Goal: Use online tool/utility: Utilize a website feature to perform a specific function

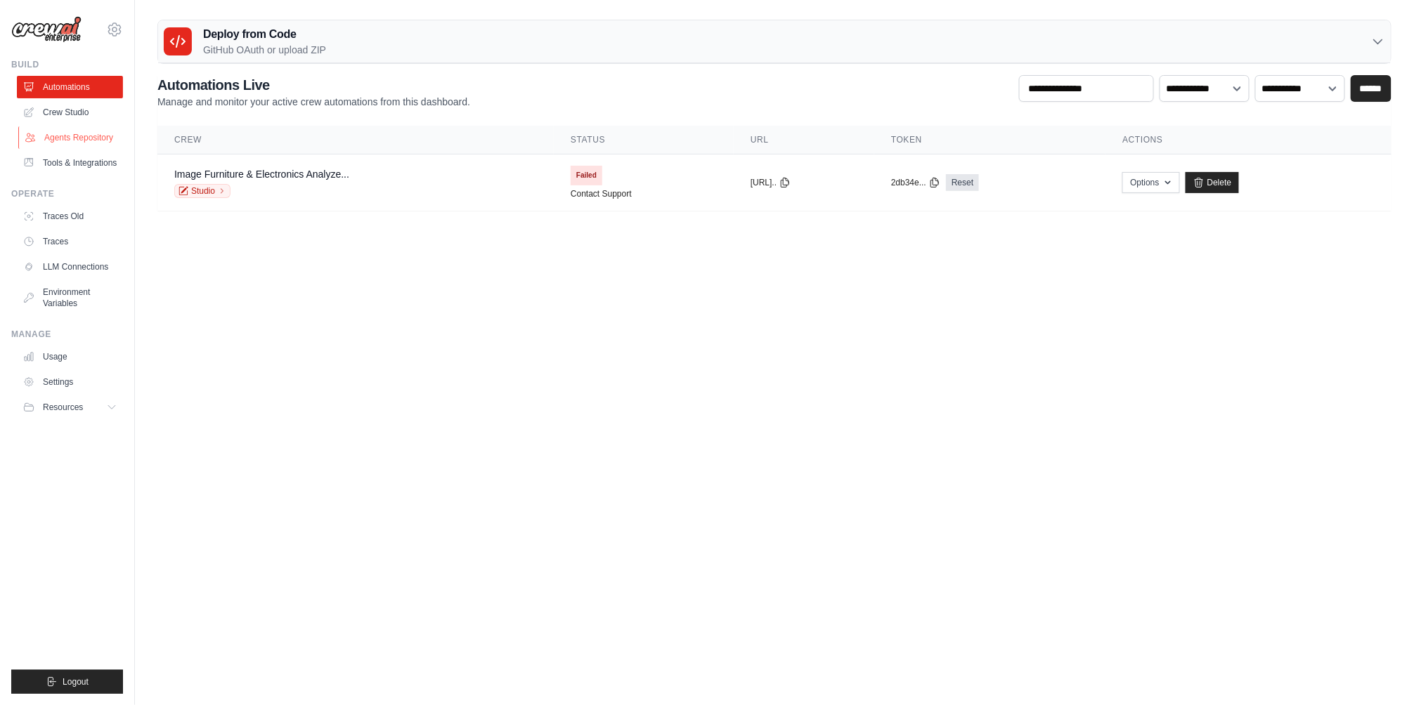
click at [51, 145] on link "Agents Repository" at bounding box center [71, 137] width 106 height 22
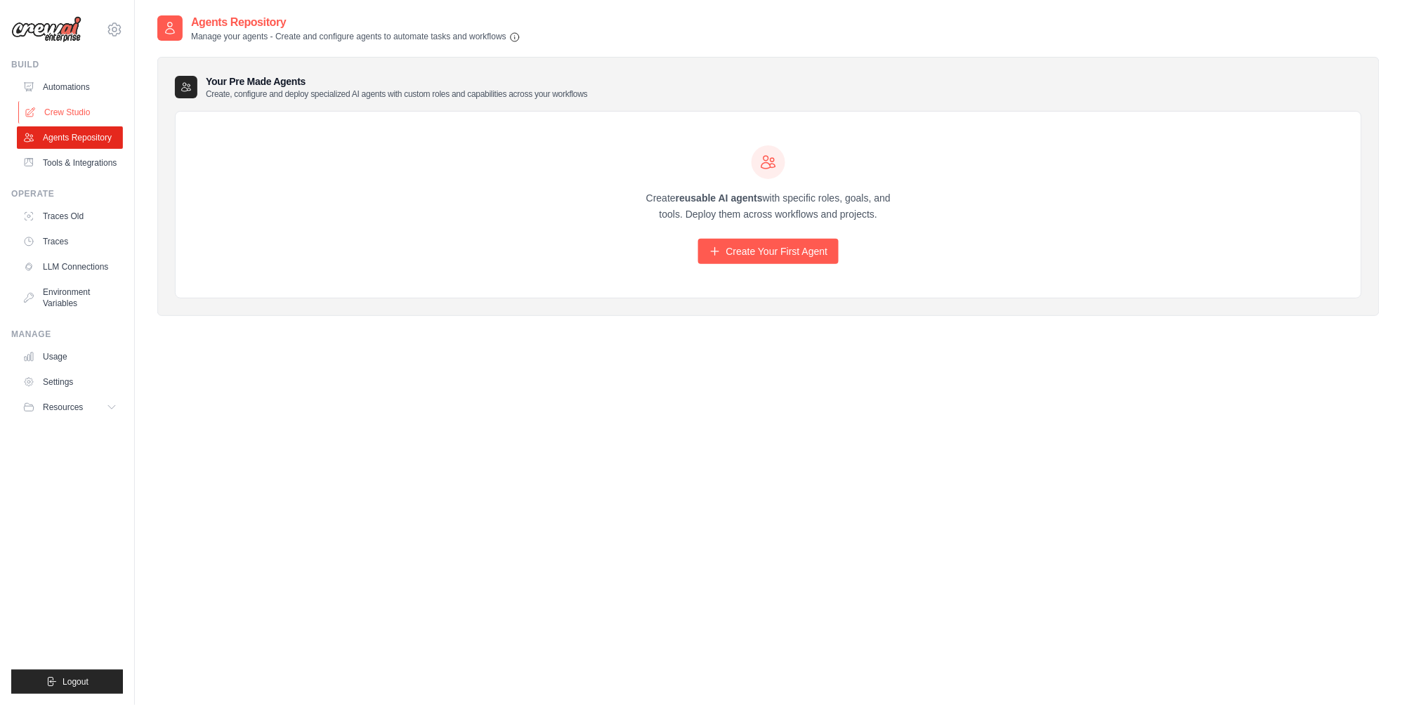
click at [55, 108] on link "Crew Studio" at bounding box center [71, 112] width 106 height 22
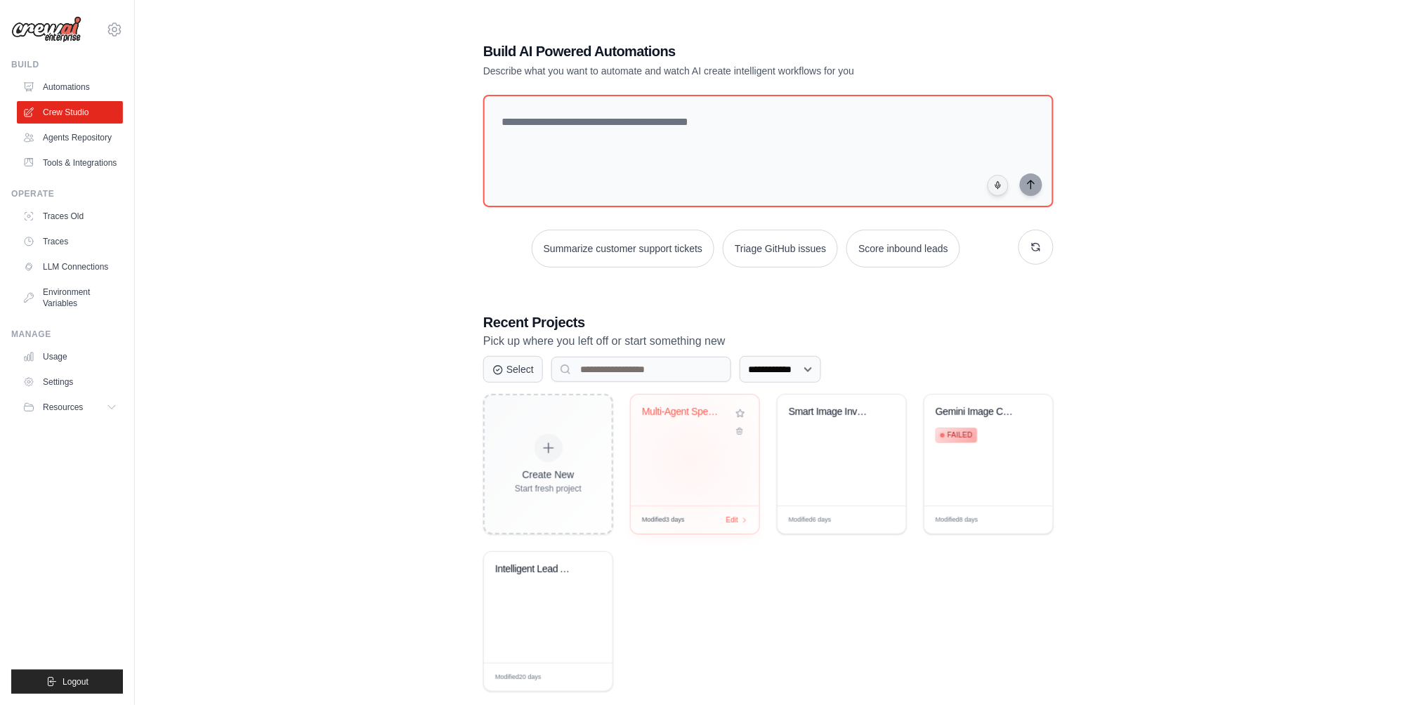
click at [691, 460] on div "Multi-Agent Specialist Chatbot" at bounding box center [695, 450] width 129 height 111
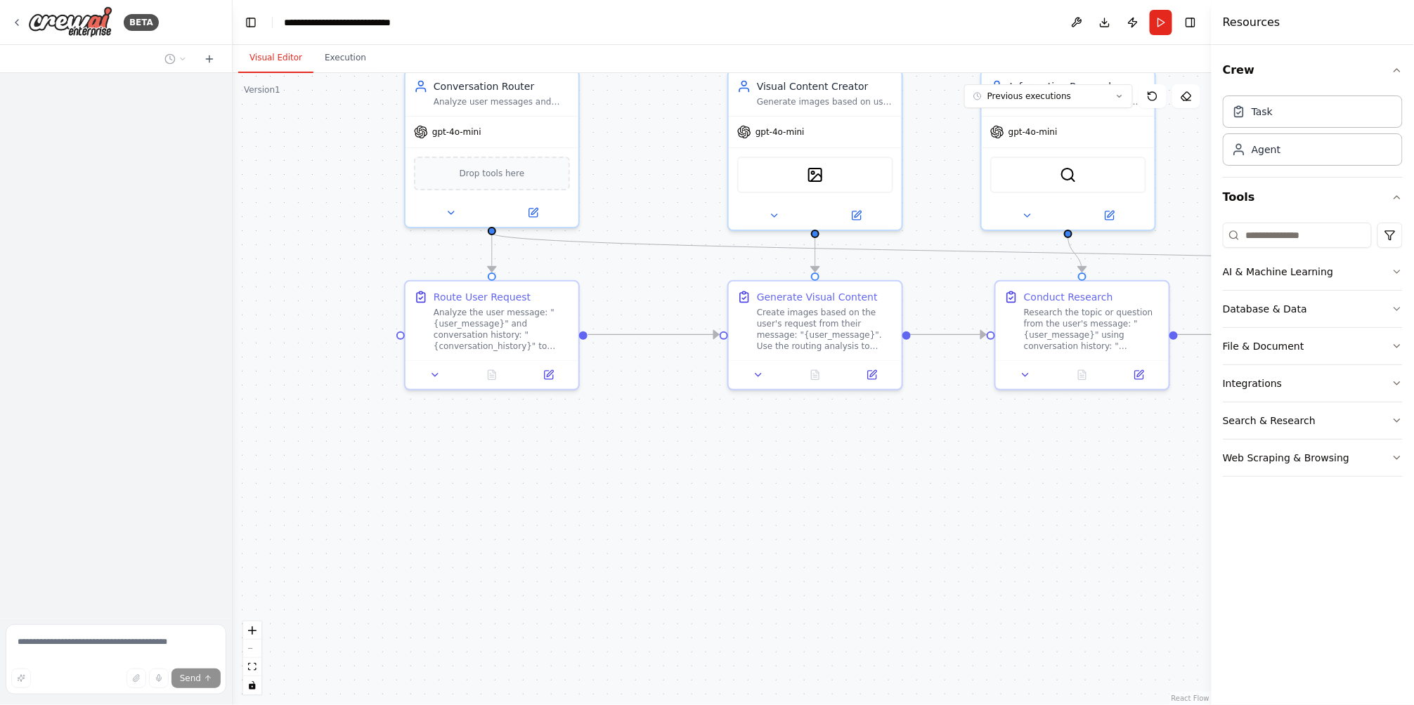
drag, startPoint x: 648, startPoint y: 445, endPoint x: 904, endPoint y: 540, distance: 272.8
click at [904, 540] on div ".deletable-edge-delete-btn { width: 20px; height: 20px; border: 0px solid #ffff…" at bounding box center [722, 389] width 979 height 632
click at [693, 504] on div ".deletable-edge-delete-btn { width: 20px; height: 20px; border: 0px solid #ffff…" at bounding box center [722, 389] width 979 height 632
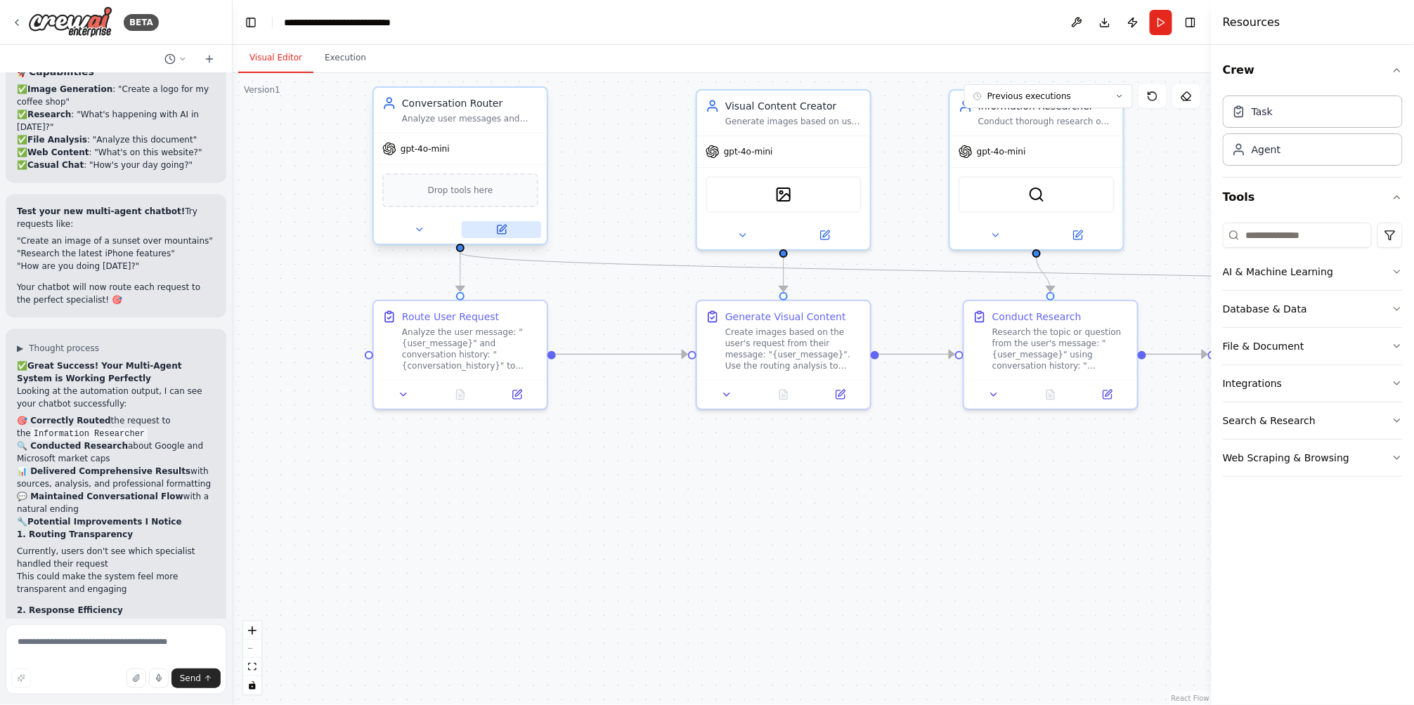
scroll to position [8008, 0]
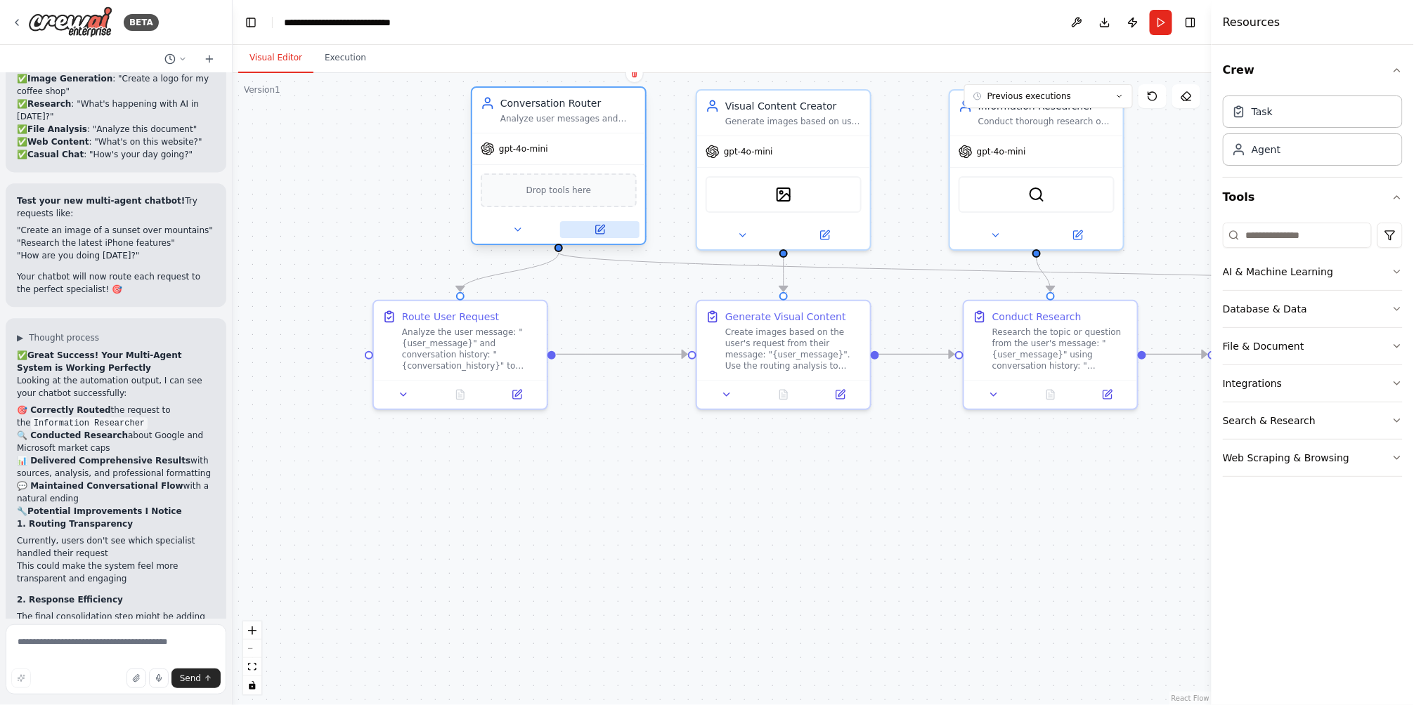
drag, startPoint x: 507, startPoint y: 235, endPoint x: 546, endPoint y: 230, distance: 39.7
click at [560, 230] on button at bounding box center [599, 229] width 79 height 17
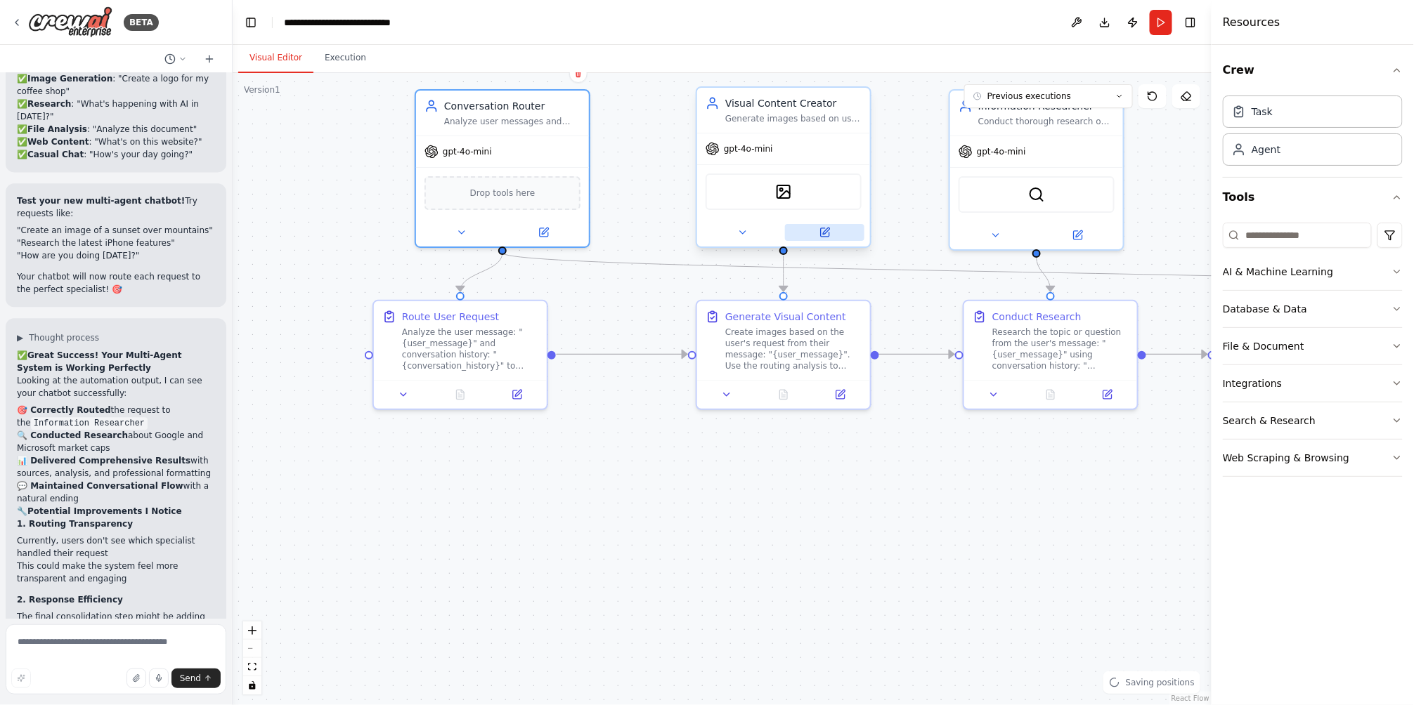
click at [827, 233] on icon at bounding box center [825, 232] width 8 height 8
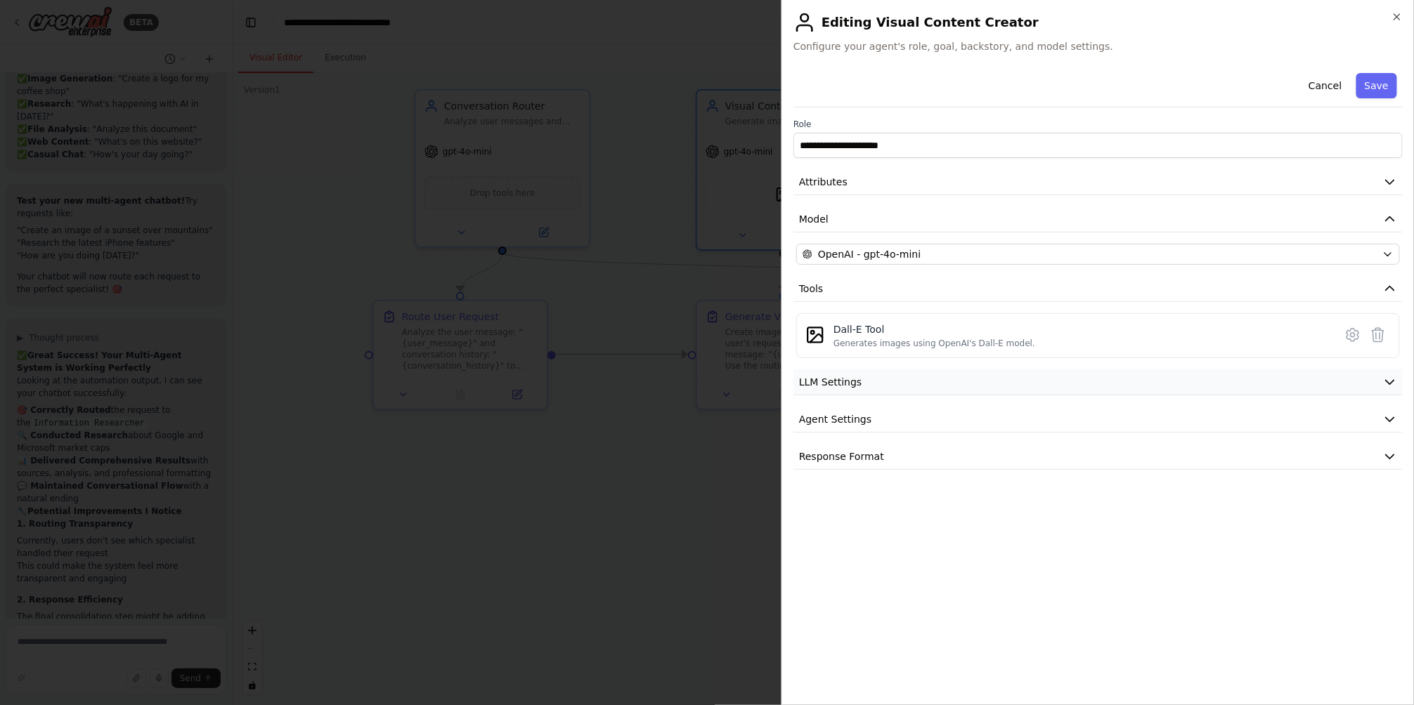
click at [855, 386] on span "LLM Settings" at bounding box center [830, 382] width 63 height 14
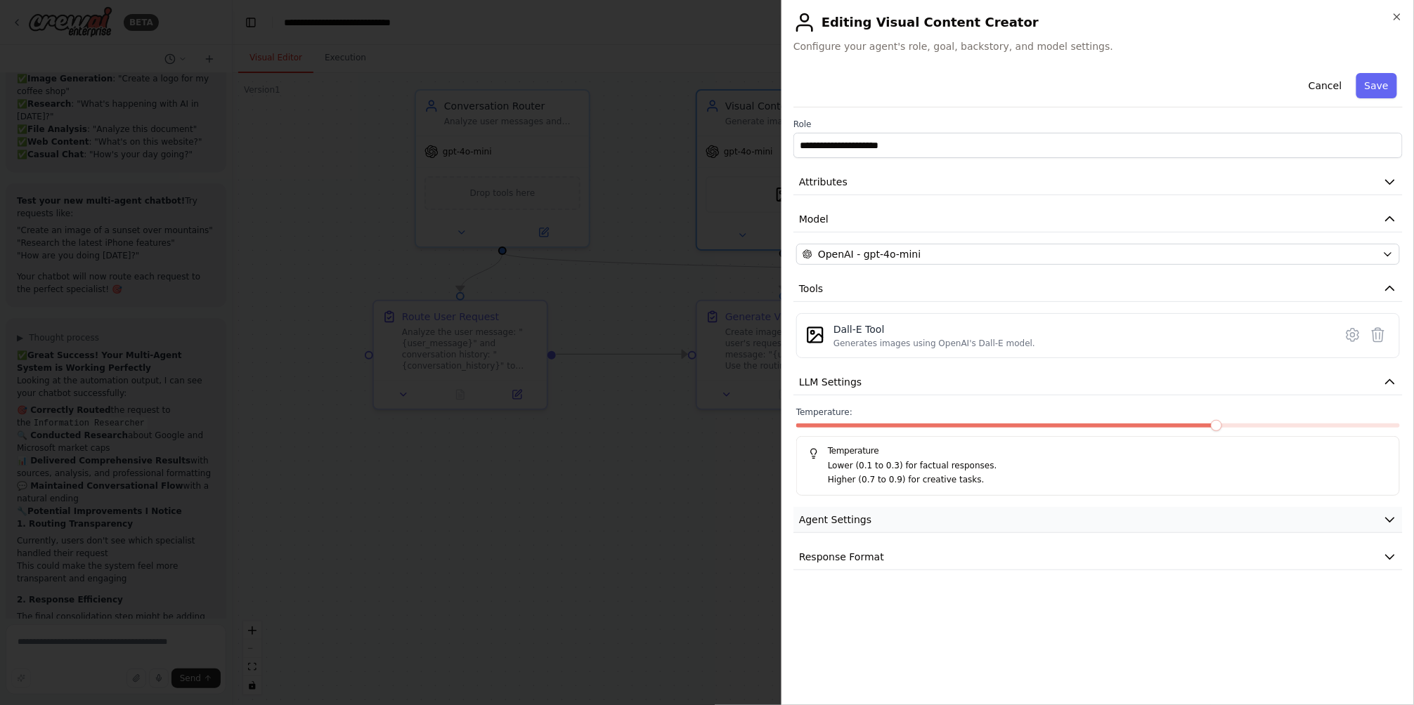
click at [860, 523] on span "Agent Settings" at bounding box center [835, 520] width 72 height 14
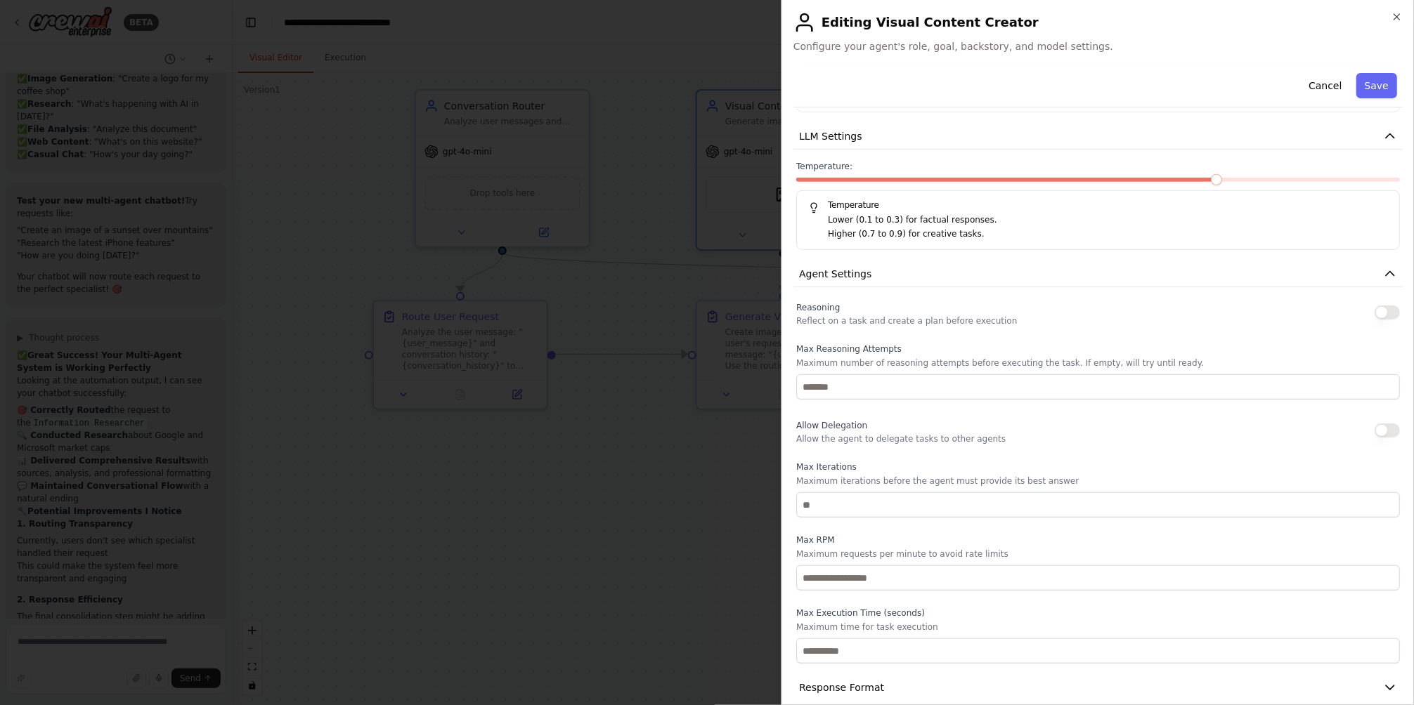
scroll to position [263, 0]
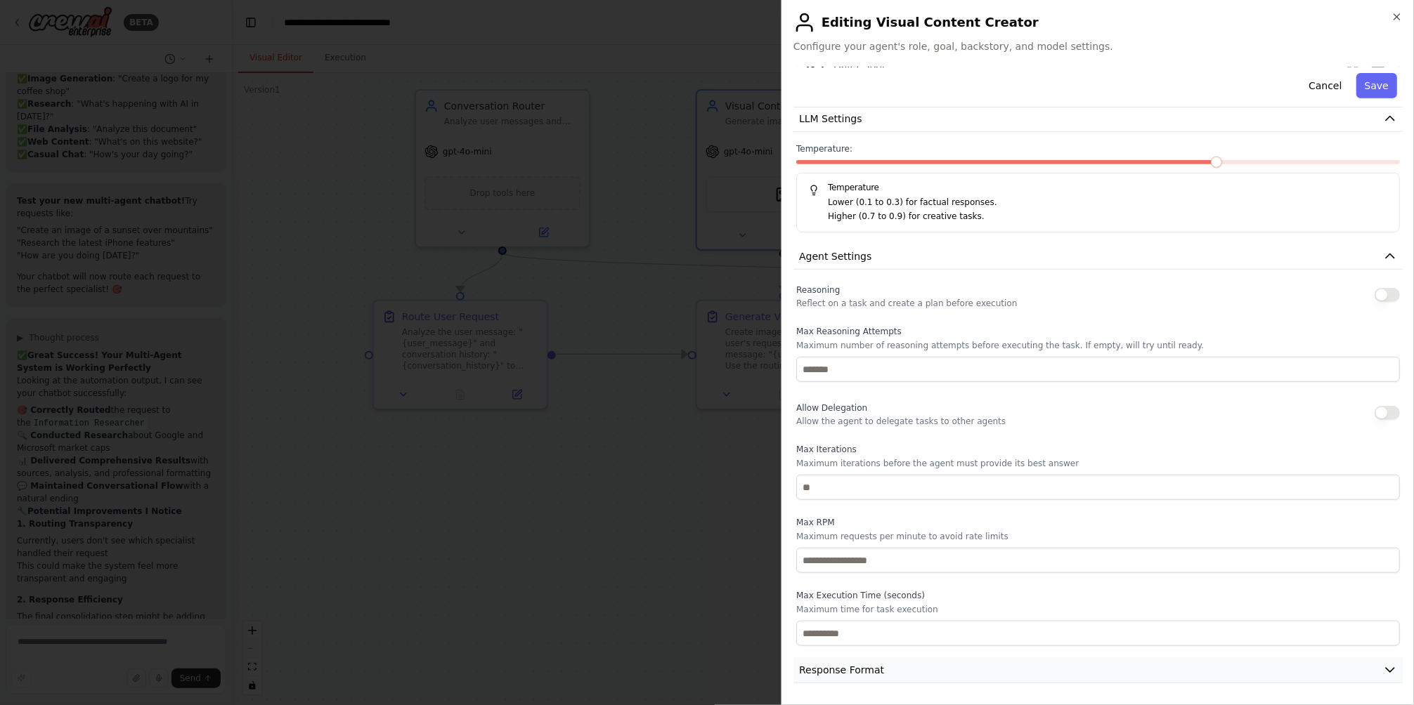
click at [845, 666] on span "Response Format" at bounding box center [841, 670] width 85 height 14
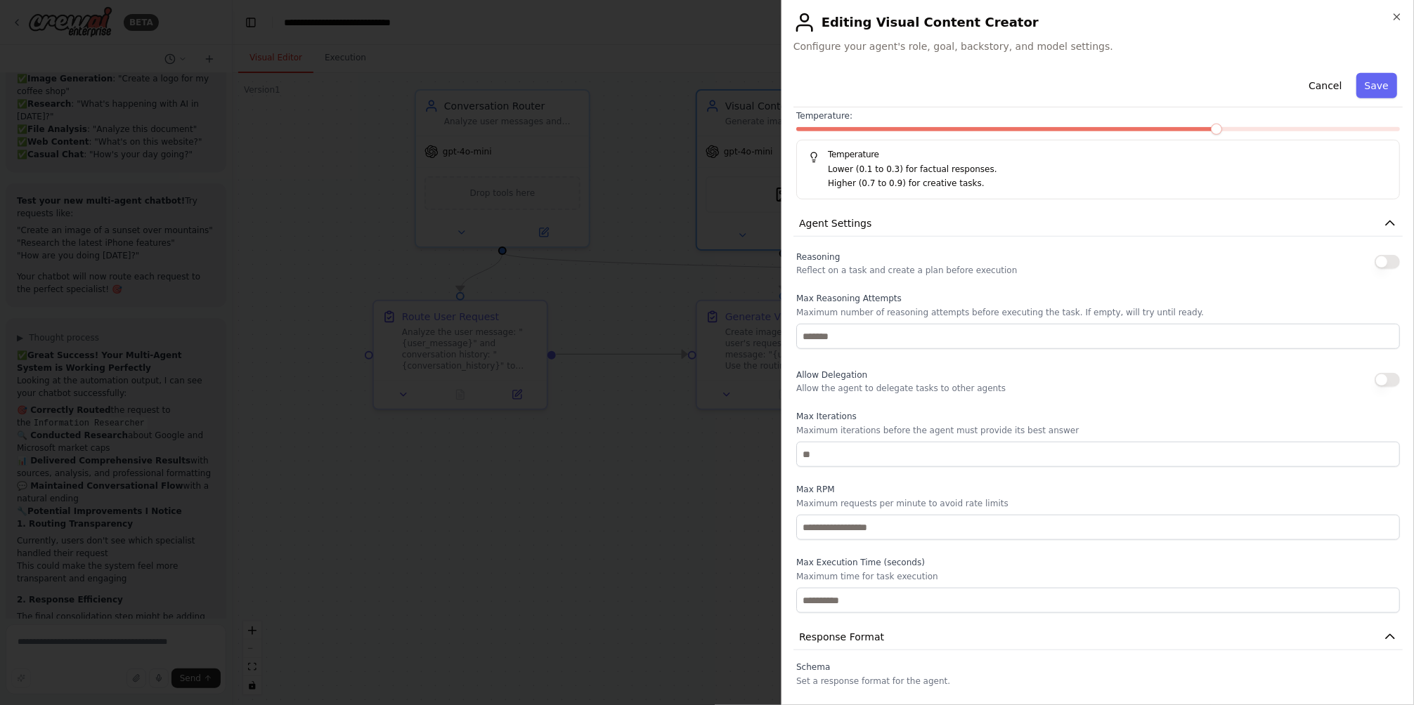
scroll to position [330, 0]
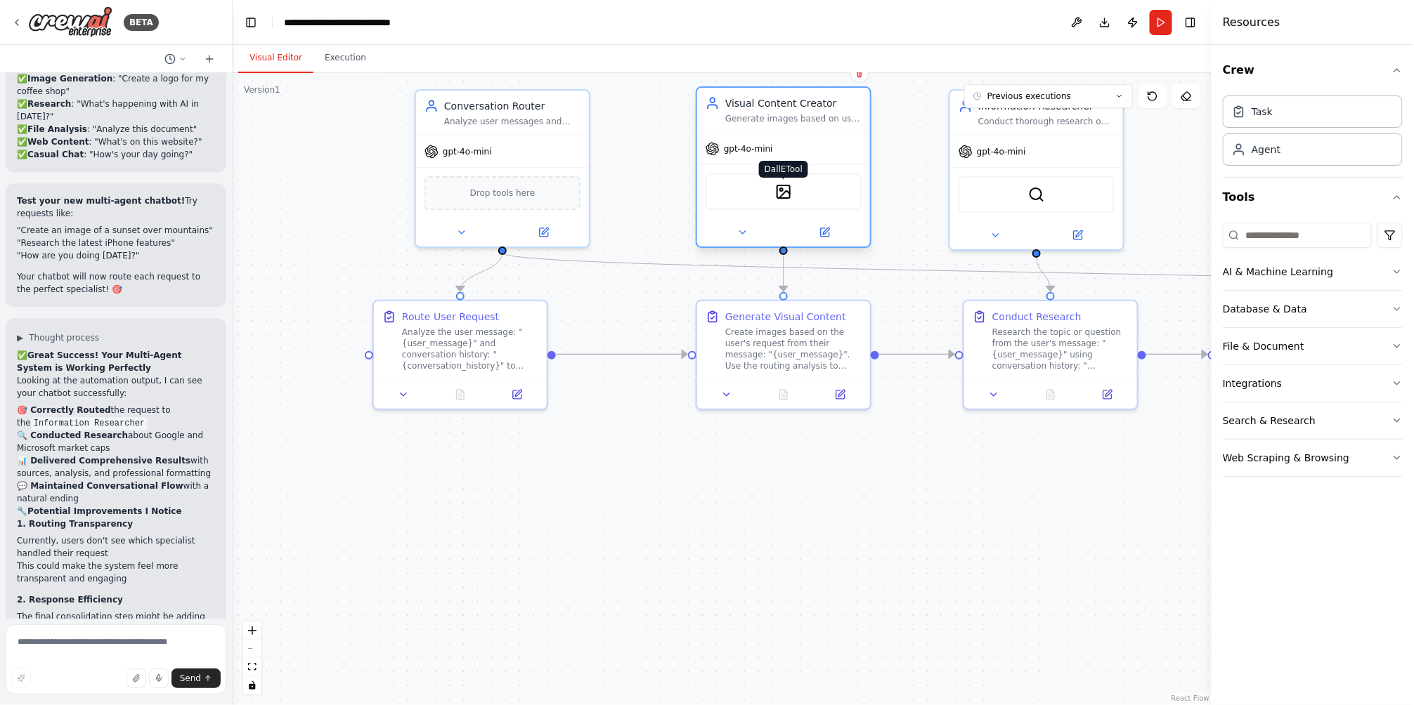
click at [786, 193] on img at bounding box center [783, 191] width 17 height 17
